Goal: Book appointment/travel/reservation

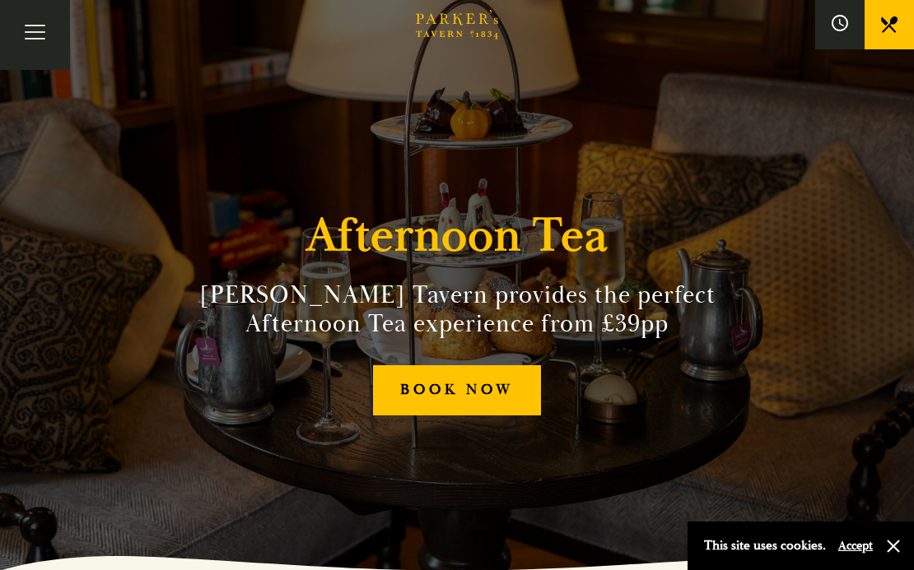
click at [451, 389] on link "BOOK NOW" at bounding box center [457, 390] width 168 height 50
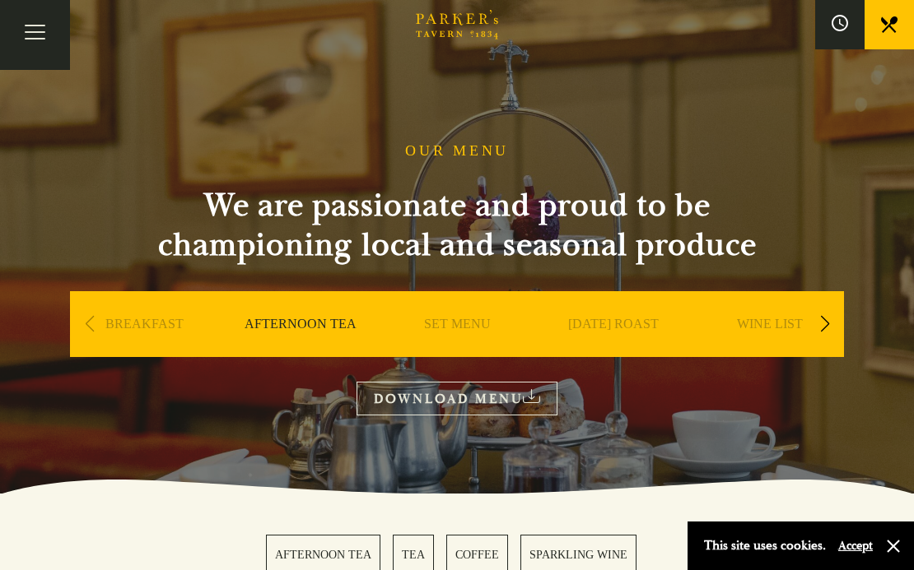
click at [305, 322] on link "AFTERNOON TEA" at bounding box center [300, 349] width 112 height 66
click at [835, 22] on icon at bounding box center [840, 23] width 18 height 18
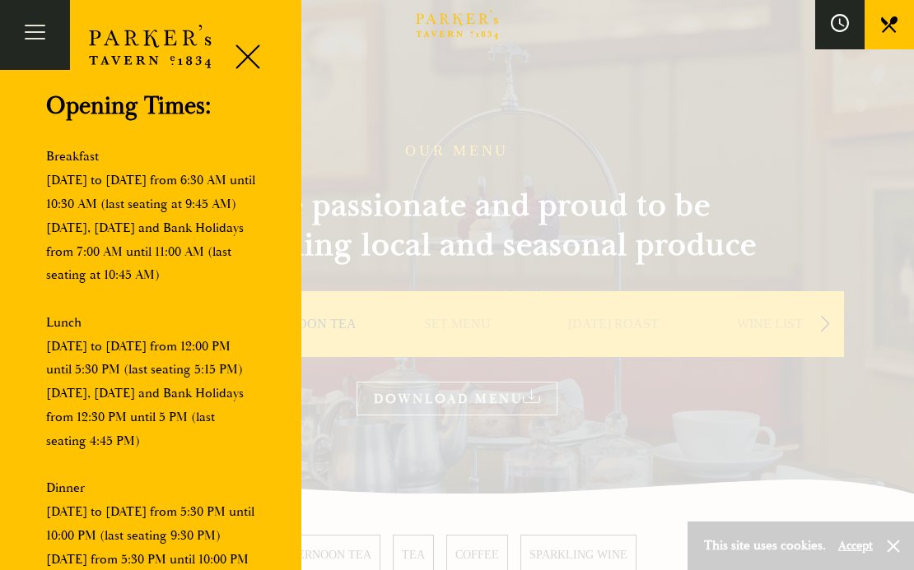
click at [835, 22] on icon at bounding box center [840, 23] width 18 height 18
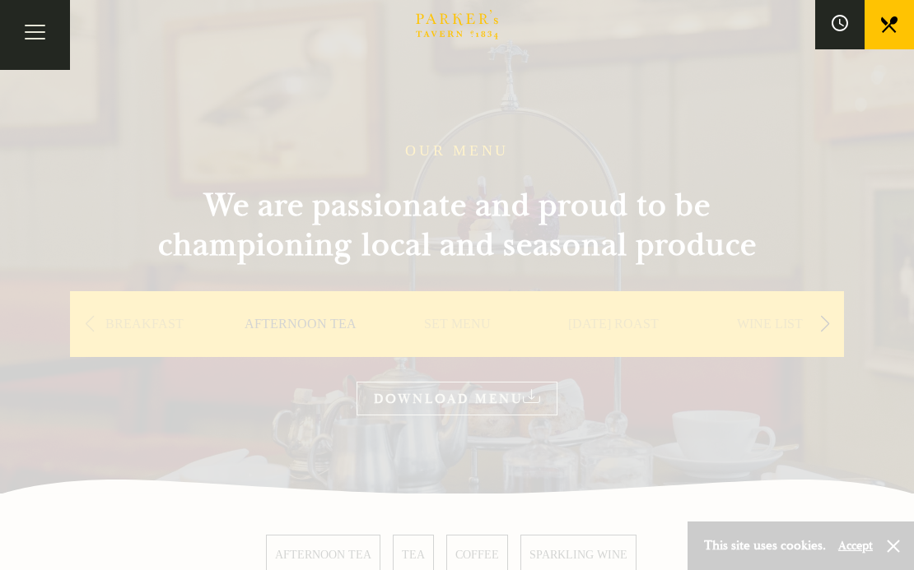
click at [891, 24] on icon at bounding box center [889, 24] width 16 height 16
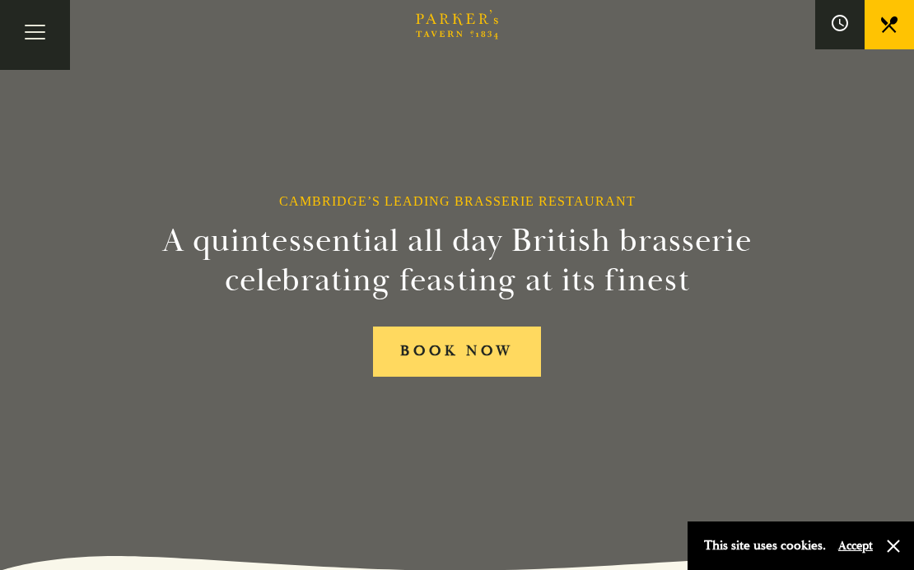
click at [484, 347] on link "BOOK NOW" at bounding box center [457, 352] width 168 height 50
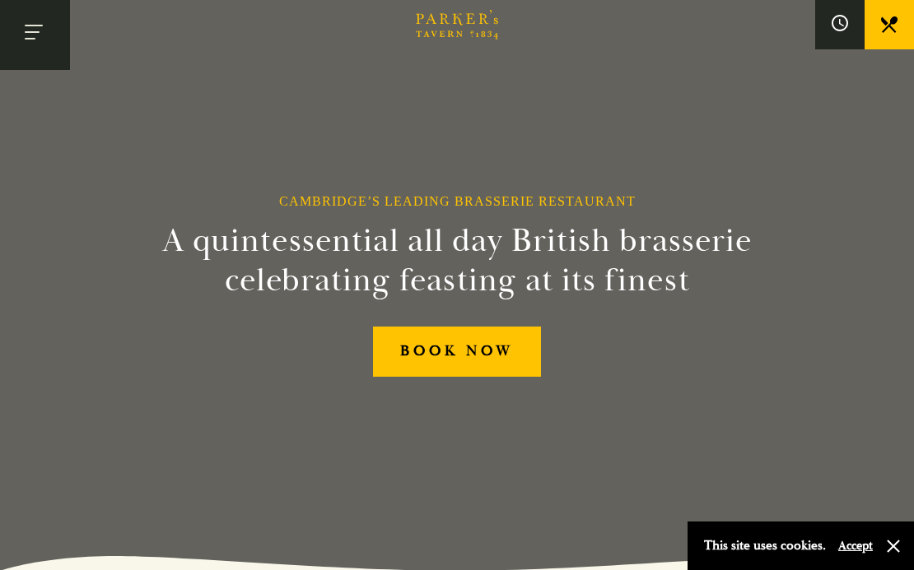
click at [36, 24] on button "Toggle navigation" at bounding box center [35, 35] width 70 height 70
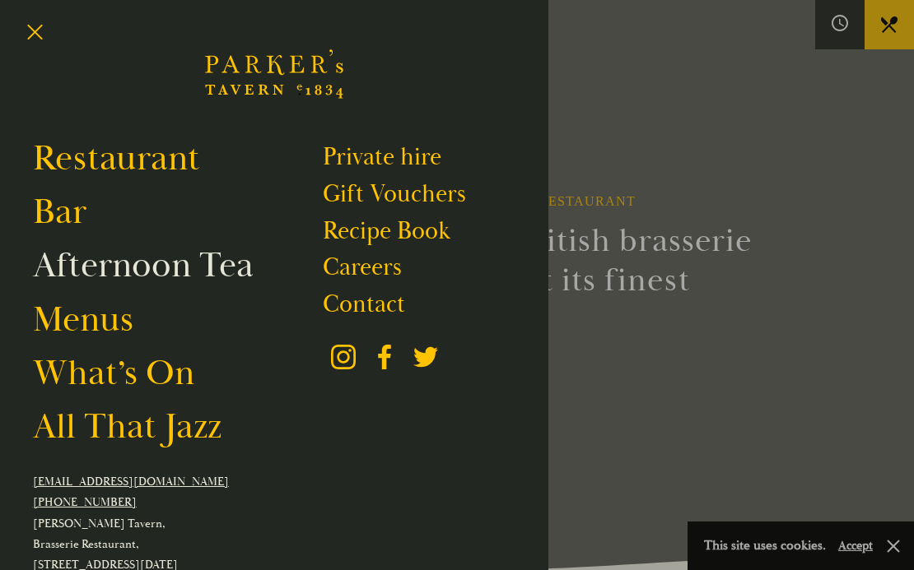
click at [104, 271] on link "Afternoon Tea" at bounding box center [143, 266] width 221 height 44
click at [134, 270] on link "Afternoon Tea" at bounding box center [143, 266] width 221 height 44
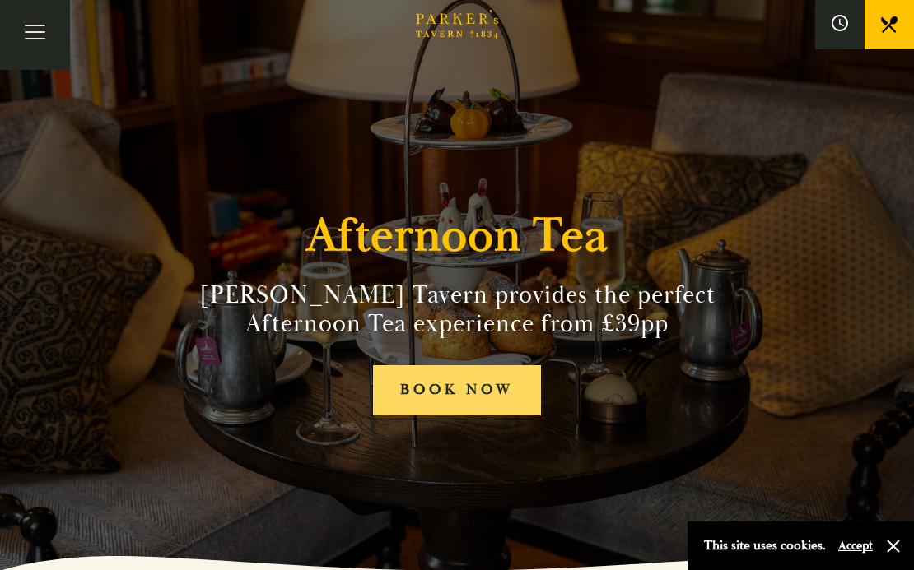
click at [452, 383] on link "BOOK NOW" at bounding box center [457, 390] width 168 height 50
click at [439, 379] on link "BOOK NOW" at bounding box center [457, 390] width 168 height 50
